Goal: Task Accomplishment & Management: Manage account settings

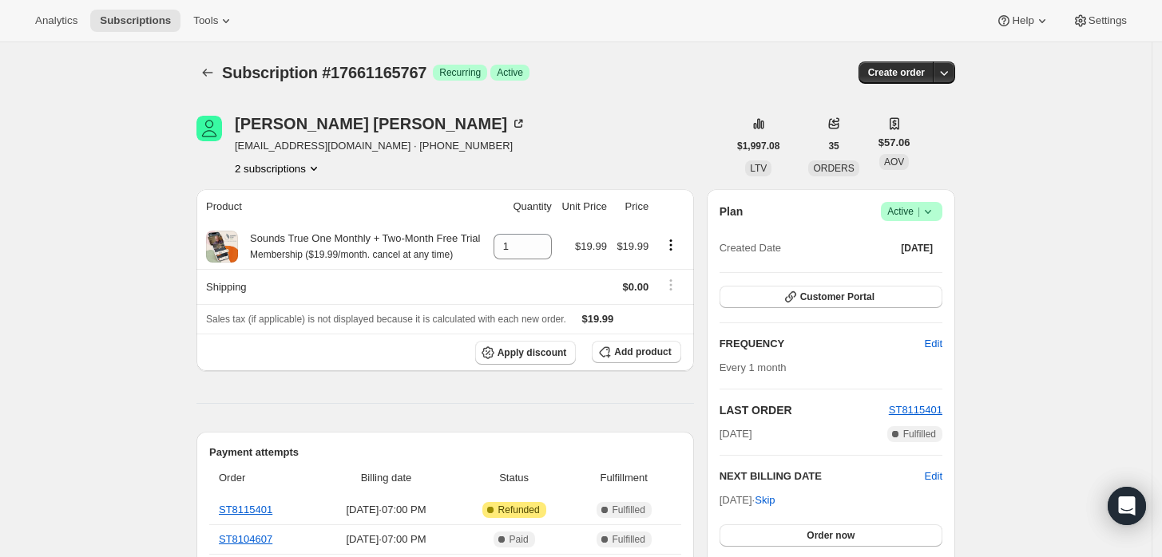
click at [933, 207] on icon at bounding box center [928, 212] width 16 height 16
click at [880, 270] on span "Cancel subscription" at bounding box center [917, 270] width 90 height 12
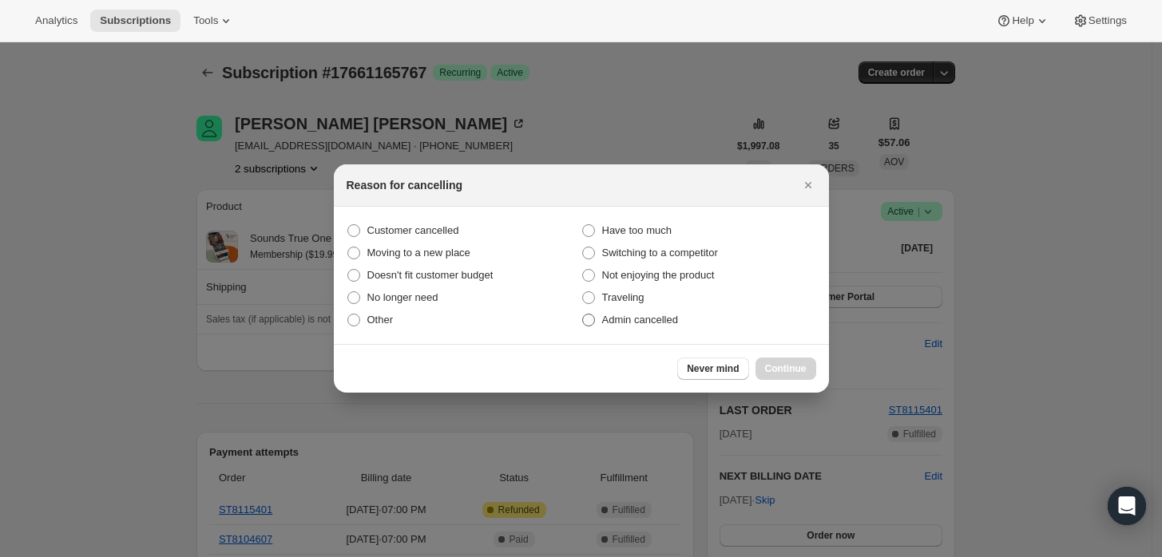
click at [652, 328] on label "Admin cancelled" at bounding box center [698, 320] width 235 height 22
click at [583, 315] on input "Admin cancelled" at bounding box center [582, 314] width 1 height 1
radio input "true"
click at [780, 366] on span "Continue" at bounding box center [786, 369] width 42 height 13
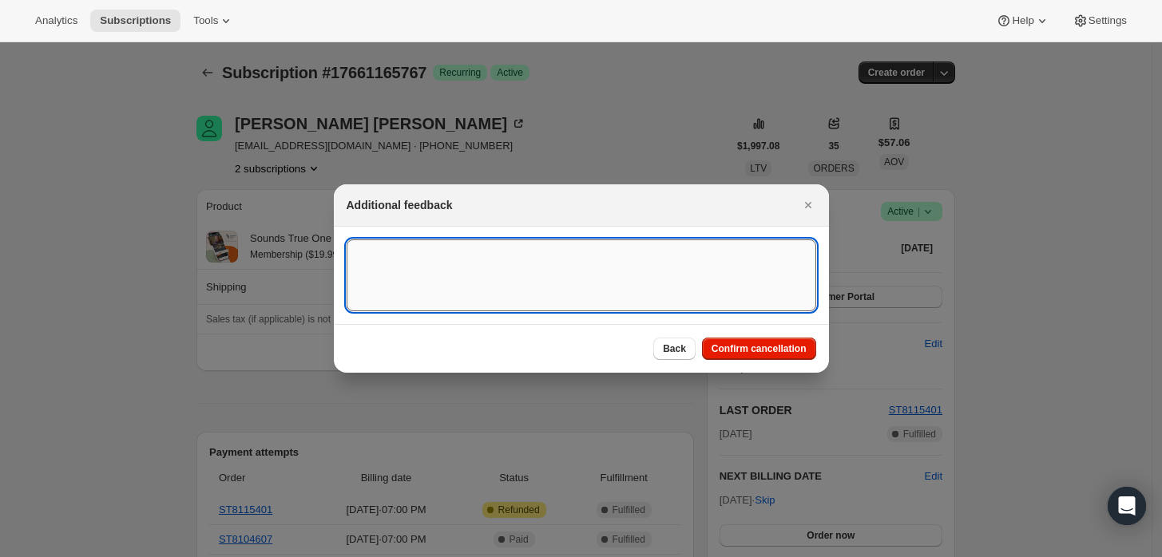
click at [659, 283] on textarea ":rbj:" at bounding box center [582, 276] width 470 height 72
type textarea "Customer requested cancellation and refund."
click at [751, 347] on span "Confirm cancellation" at bounding box center [759, 349] width 95 height 13
